Goal: Task Accomplishment & Management: Use online tool/utility

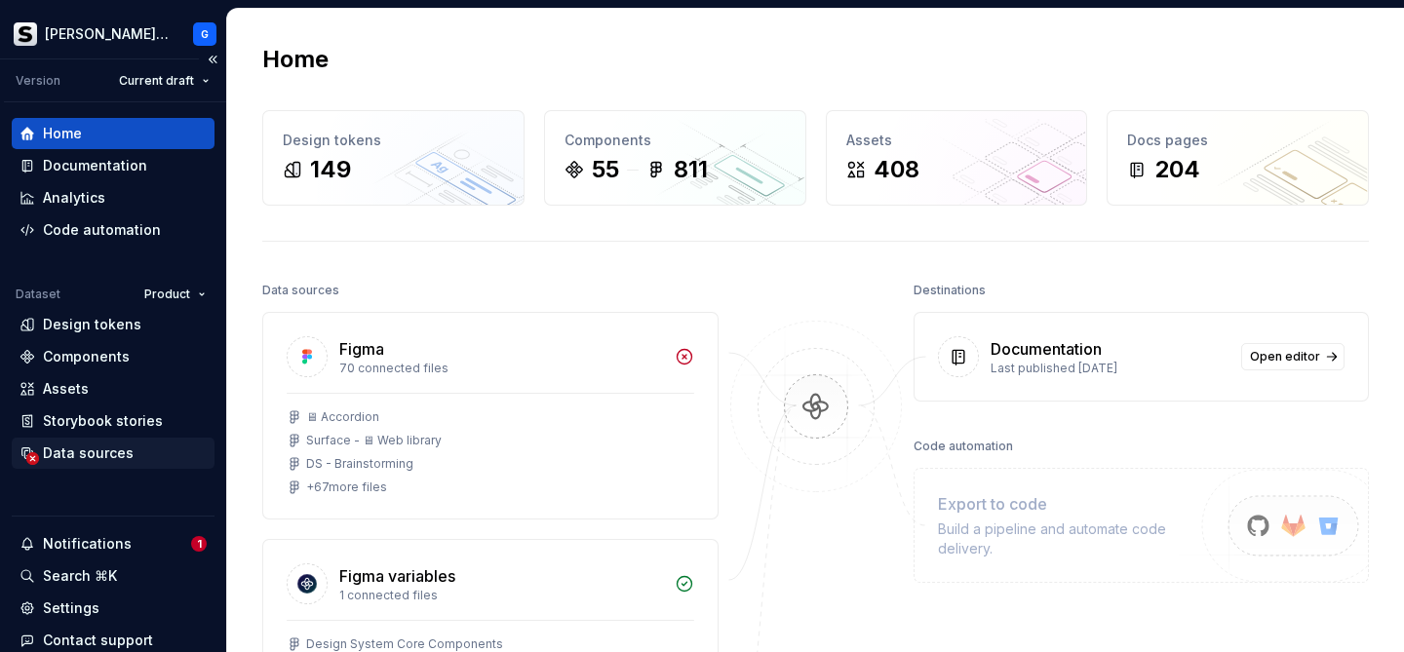
click at [87, 458] on div "Data sources" at bounding box center [88, 452] width 91 height 19
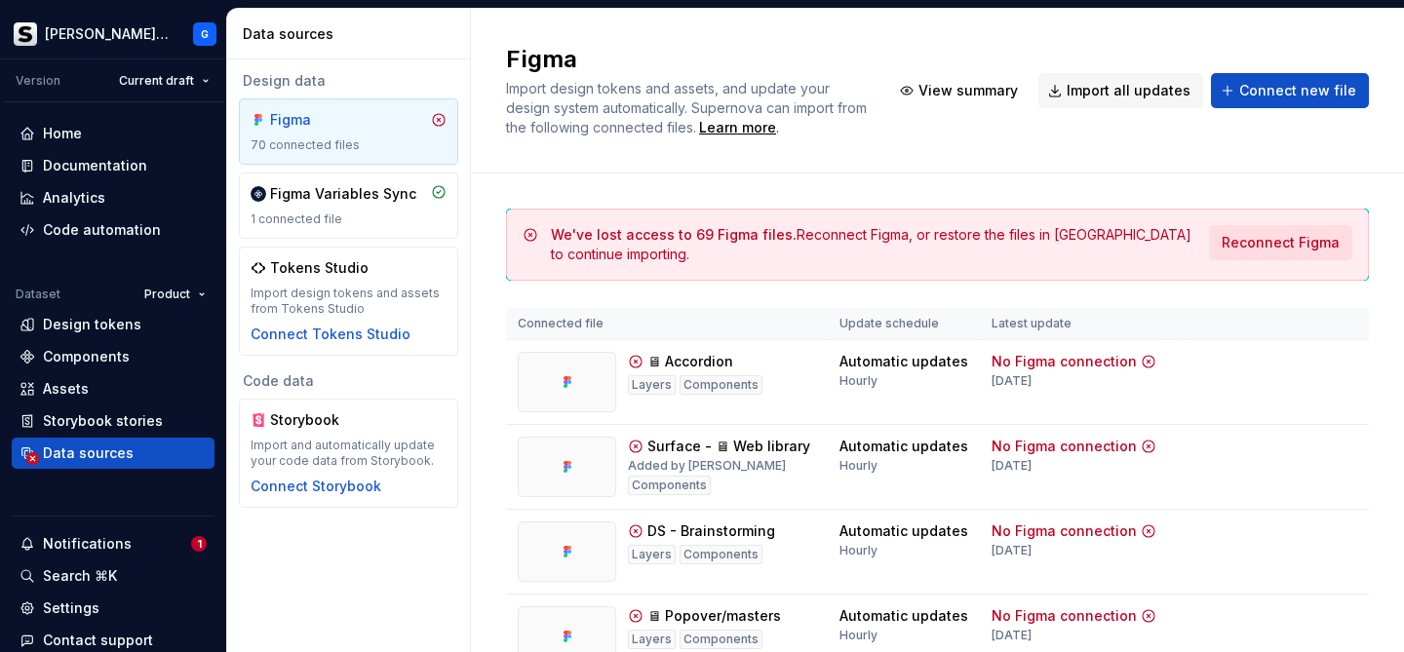
click at [1285, 241] on span "Reconnect Figma" at bounding box center [1280, 242] width 118 height 19
click at [376, 75] on div "Design data" at bounding box center [348, 80] width 219 height 19
drag, startPoint x: 911, startPoint y: 230, endPoint x: 1006, endPoint y: 224, distance: 94.7
click at [1006, 225] on div "We've lost access to 69 Figma files. Reconnect Figma, or restore the files in F…" at bounding box center [874, 244] width 646 height 39
click at [1028, 238] on div "We've lost access to 69 Figma files. Reconnect Figma, or restore the files in F…" at bounding box center [874, 244] width 646 height 39
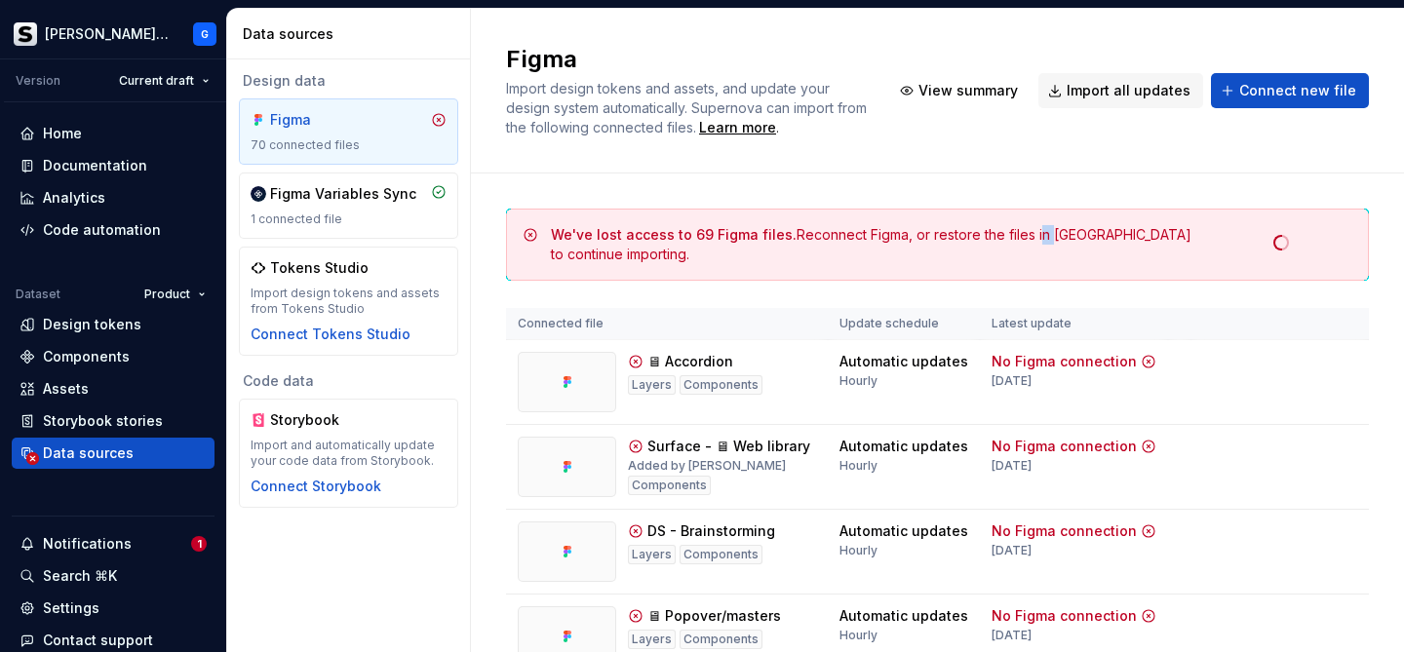
click at [1028, 238] on div "We've lost access to 69 Figma files. Reconnect Figma, or restore the files in F…" at bounding box center [874, 244] width 646 height 39
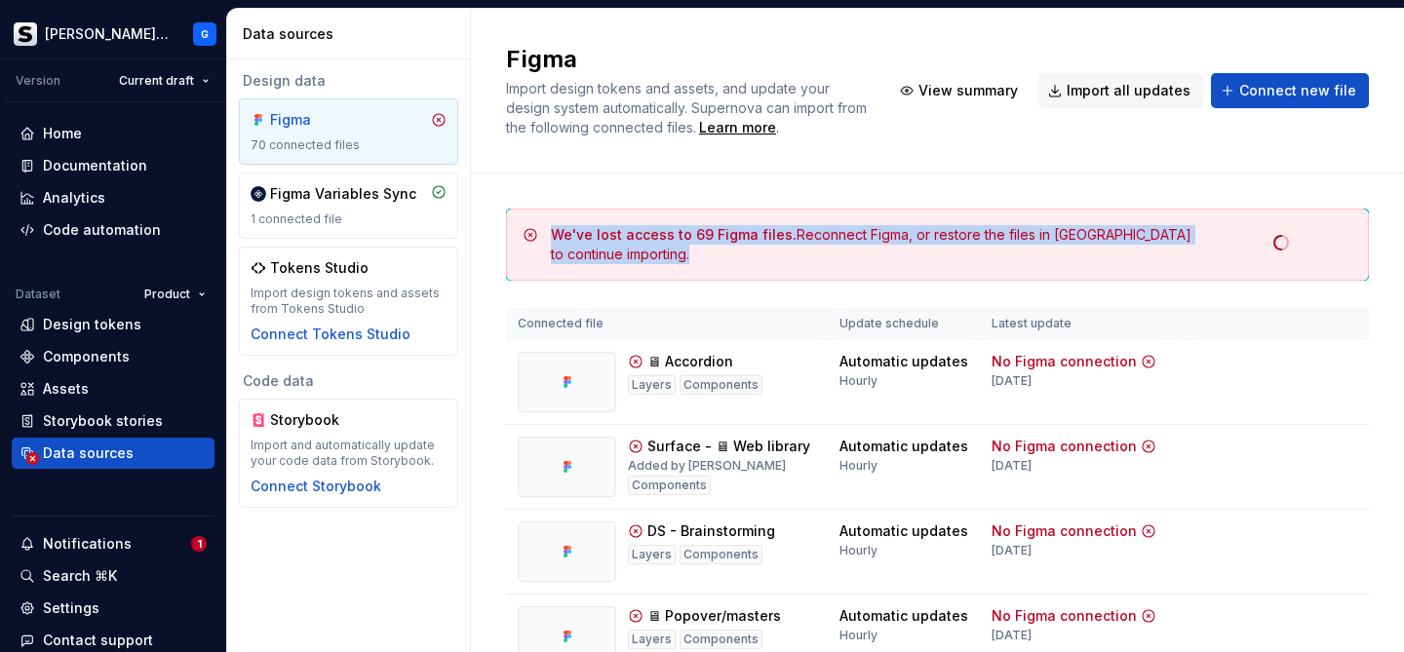
click at [1028, 238] on div "We've lost access to 69 Figma files. Reconnect Figma, or restore the files in F…" at bounding box center [874, 244] width 646 height 39
